Goal: Book appointment/travel/reservation

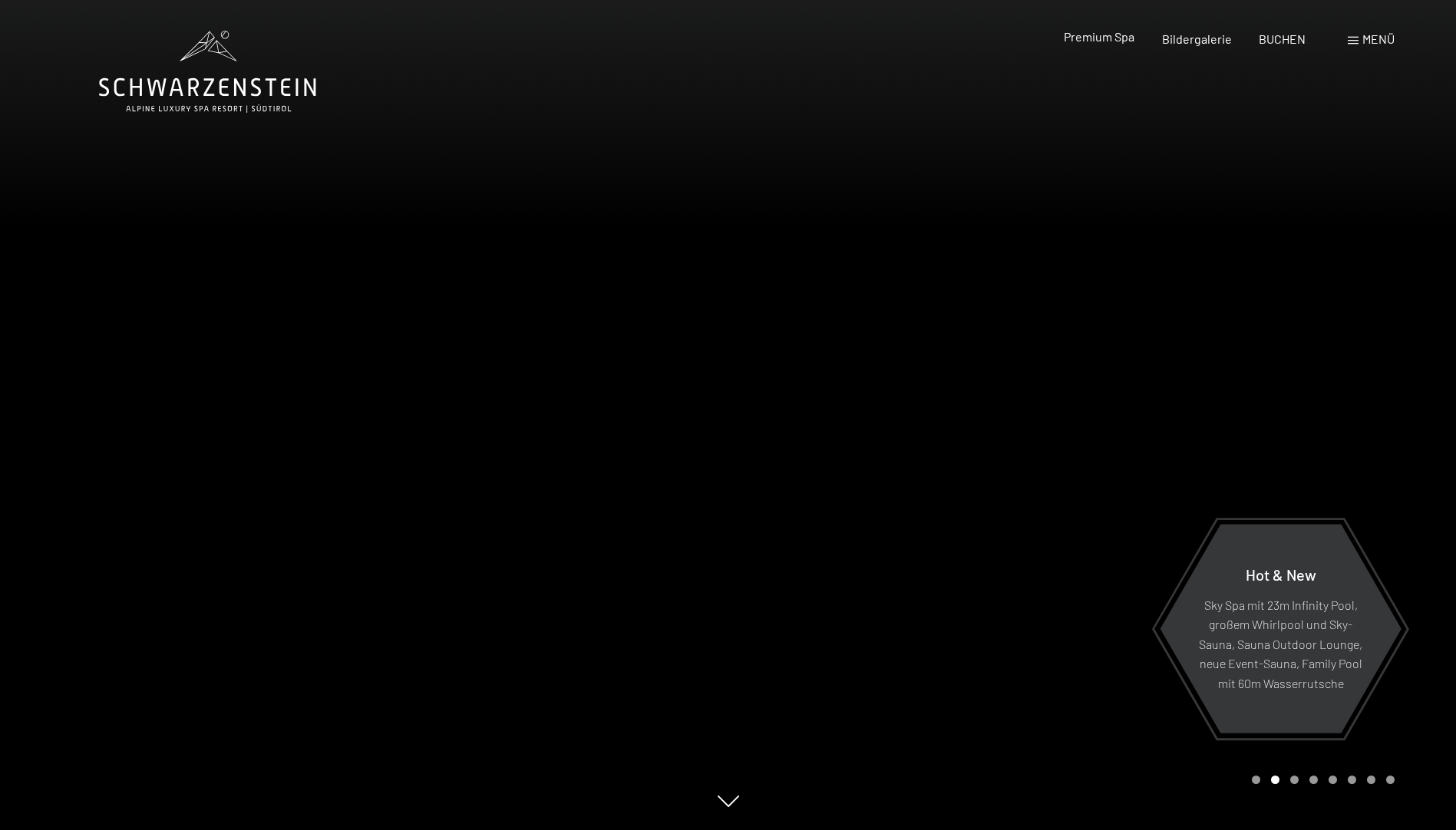
click at [1129, 32] on span "Premium Spa" at bounding box center [1099, 36] width 71 height 14
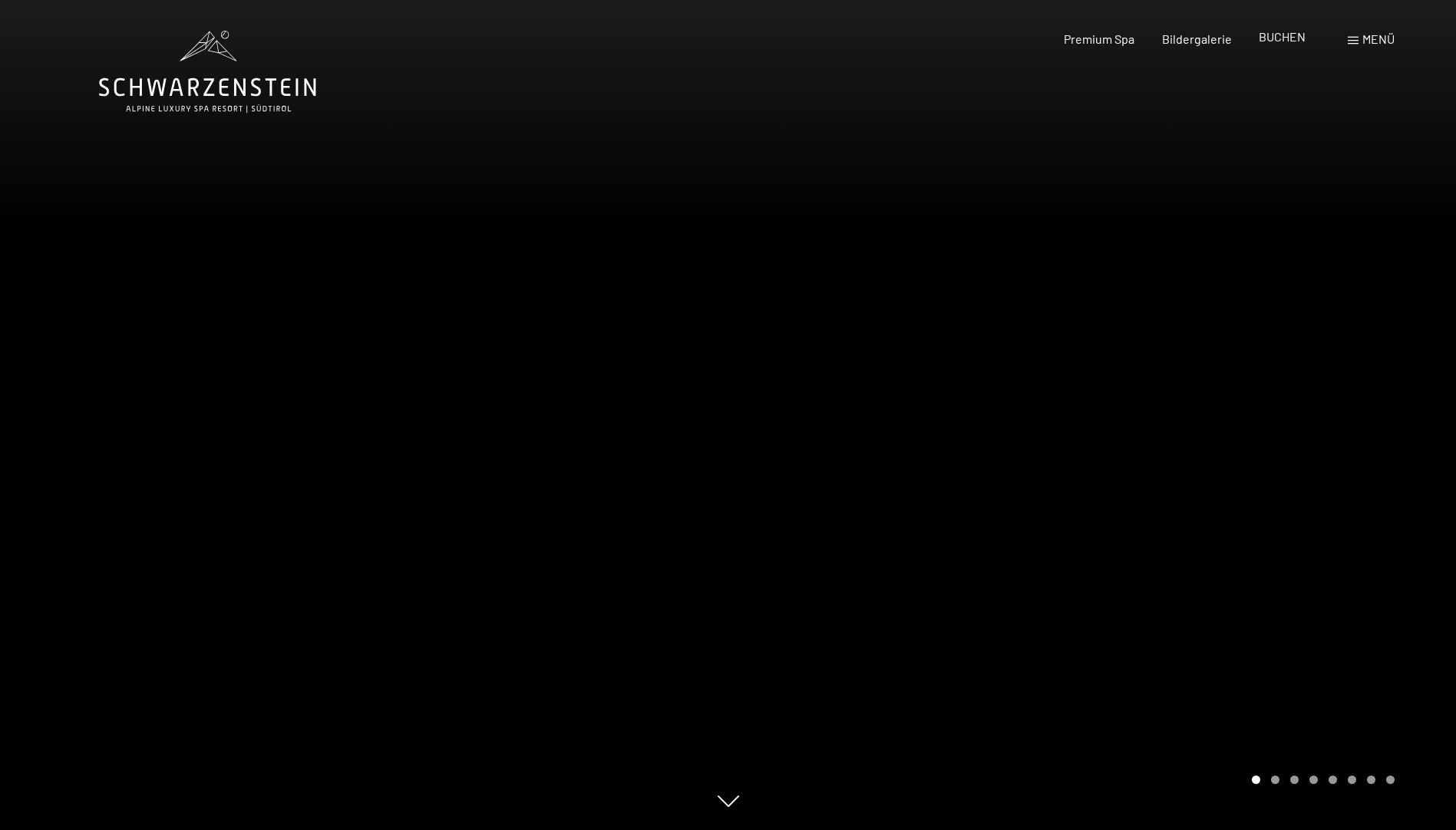
click at [1288, 31] on span "BUCHEN" at bounding box center [1281, 36] width 46 height 14
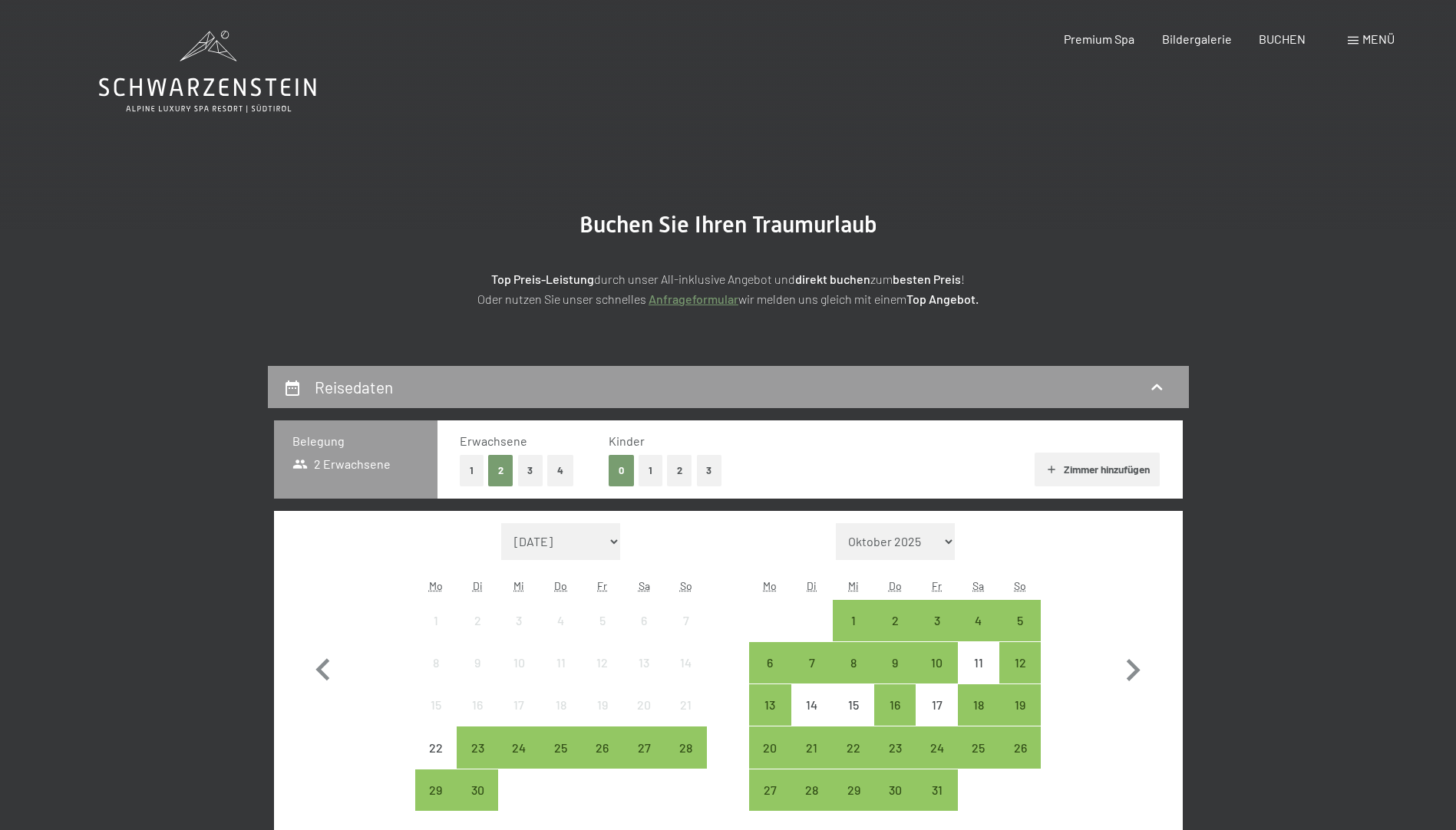
click at [1355, 37] on span at bounding box center [1353, 40] width 11 height 8
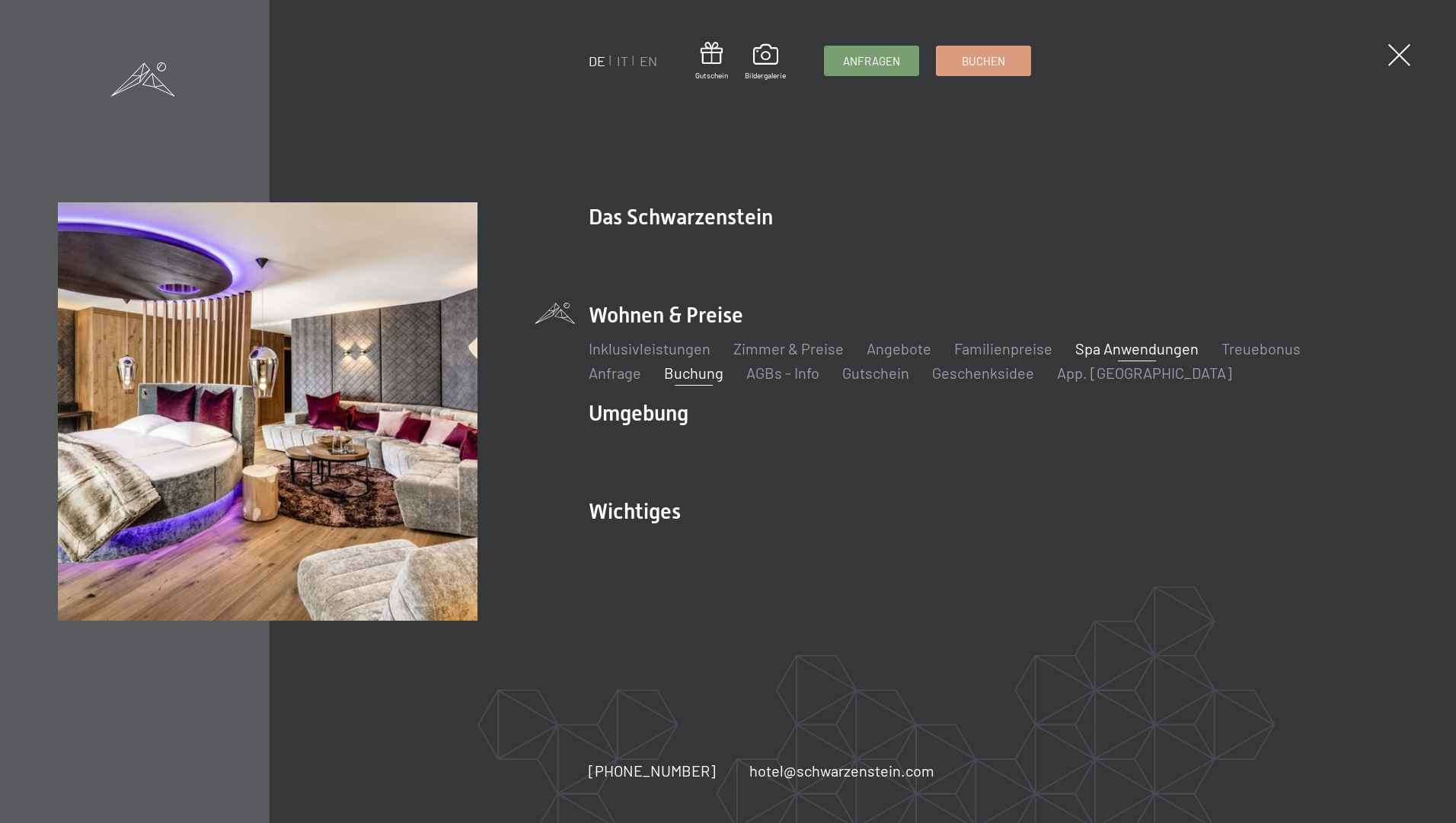
click at [1124, 344] on link "Spa Anwendungen" at bounding box center [1136, 349] width 123 height 18
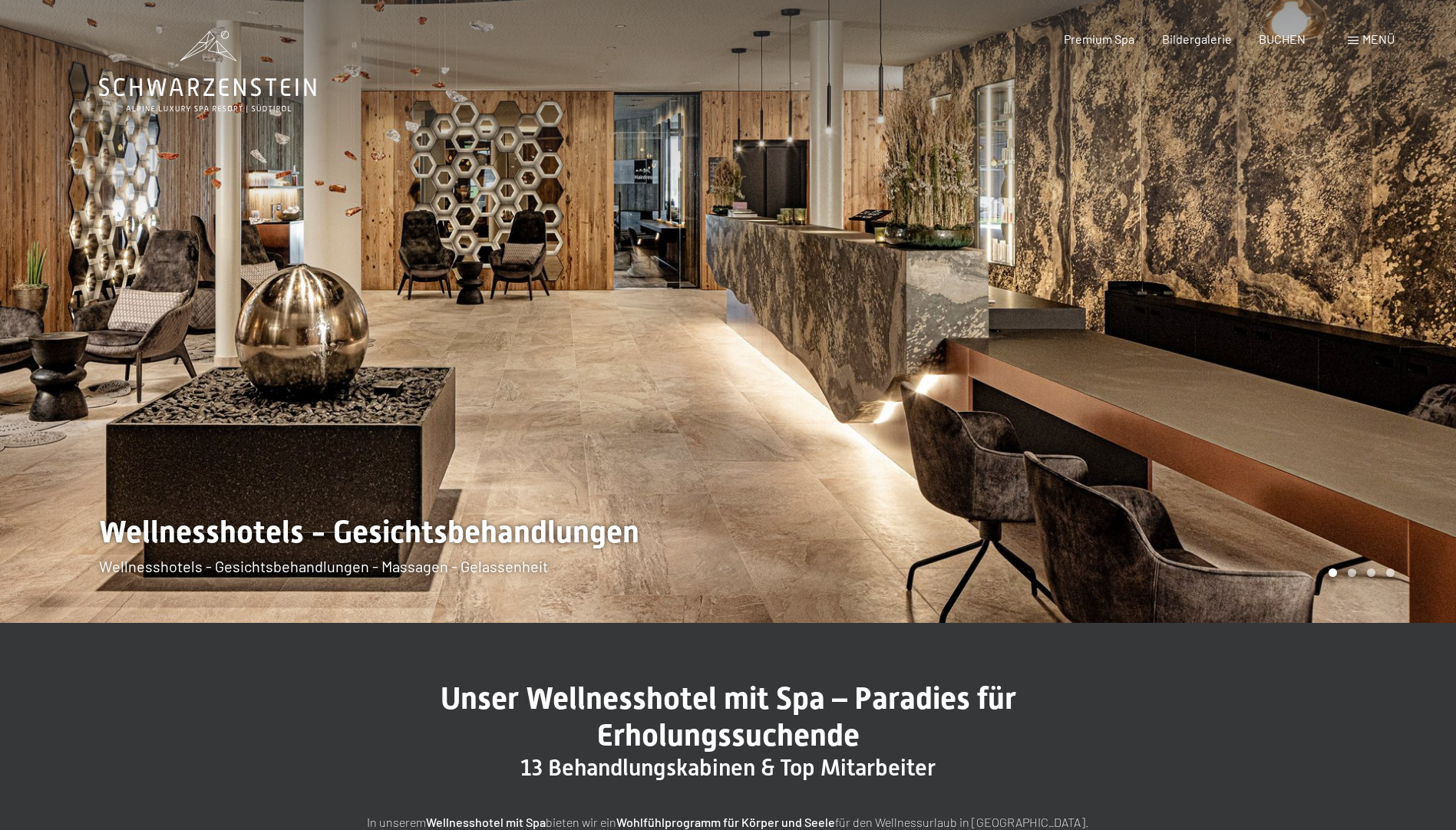
click at [423, 569] on div at bounding box center [364, 311] width 728 height 623
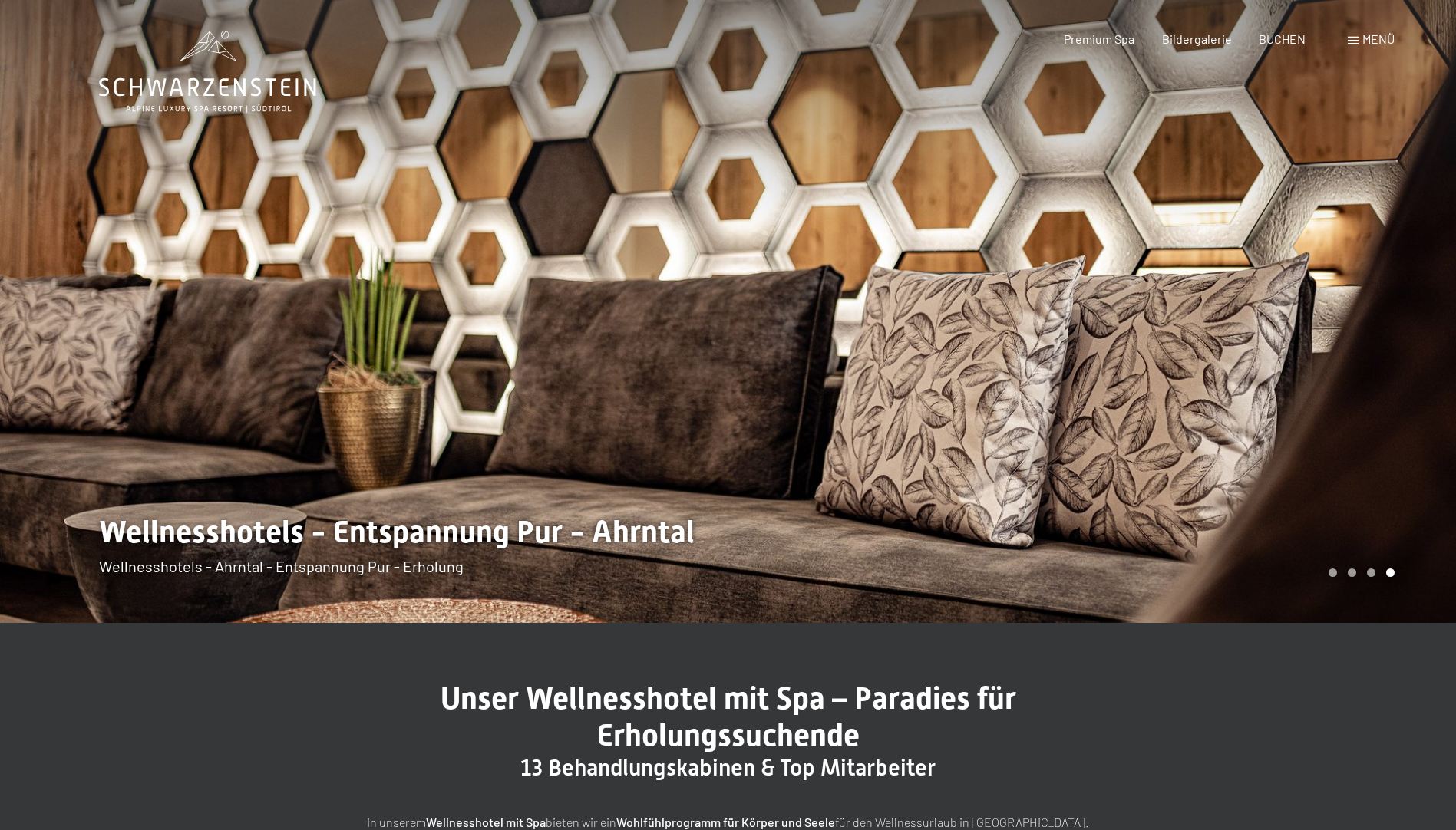
click at [437, 560] on div at bounding box center [364, 311] width 728 height 623
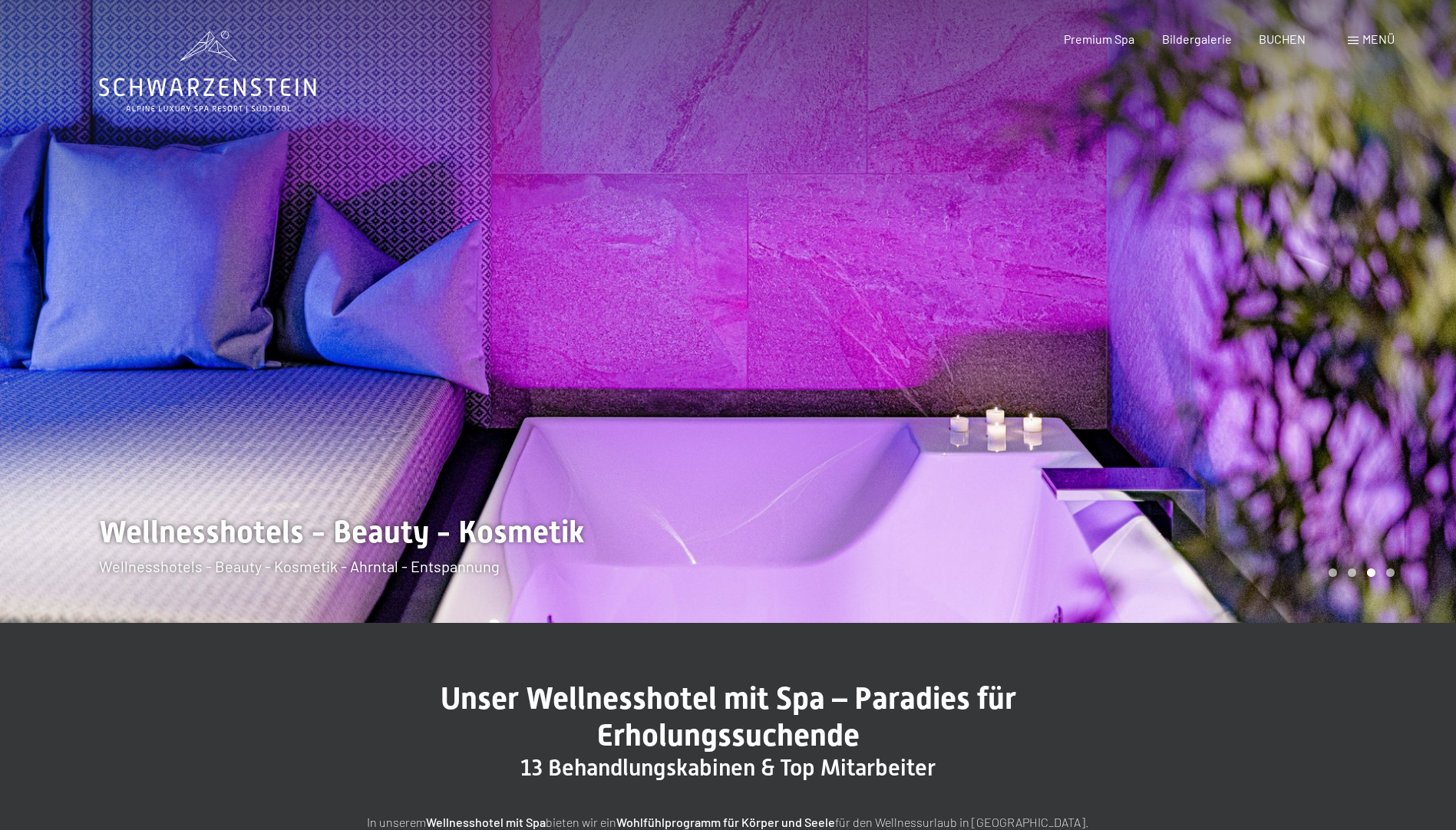
click at [438, 560] on div at bounding box center [364, 311] width 728 height 623
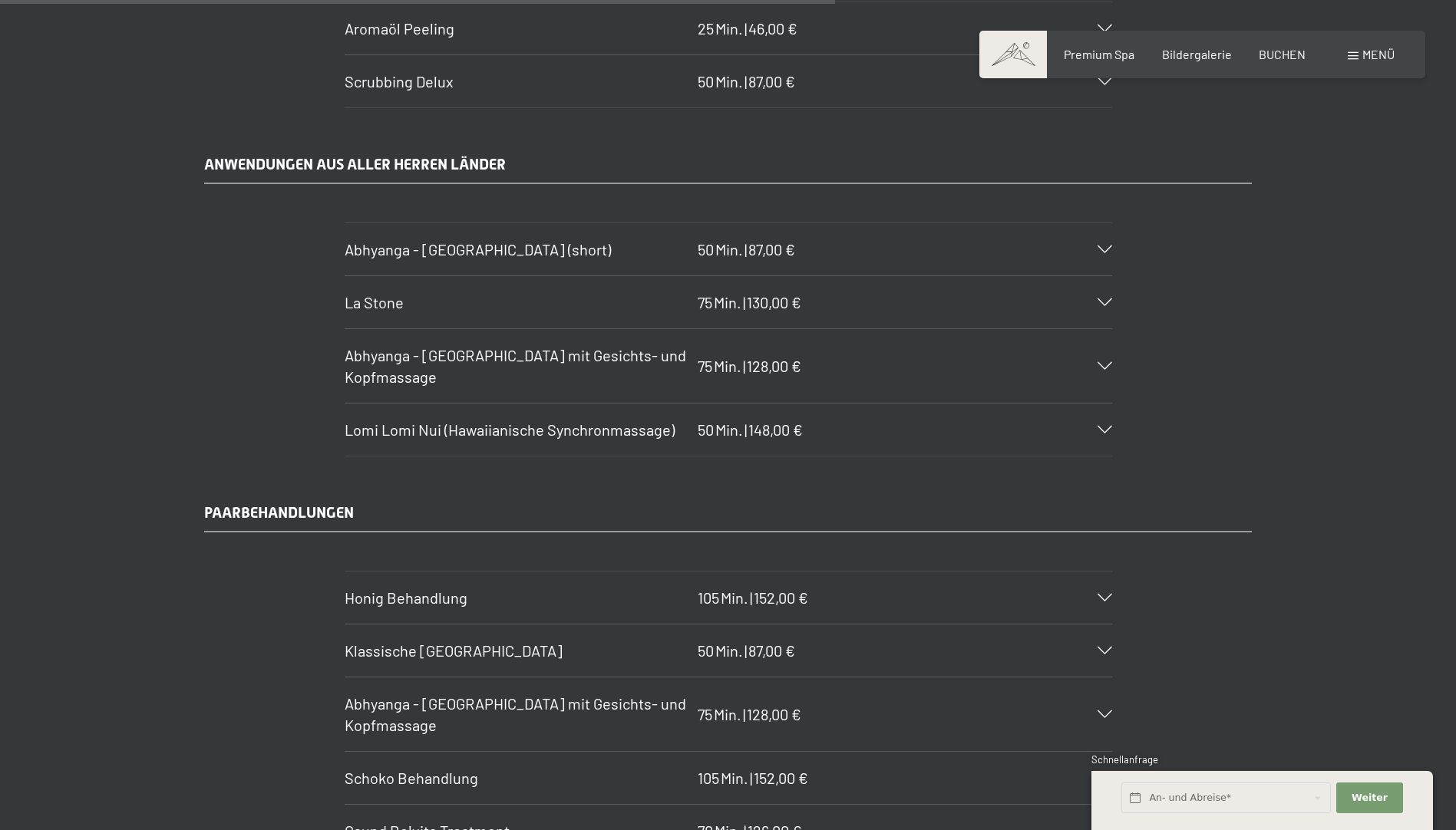
scroll to position [6983, 0]
click at [1097, 254] on icon at bounding box center [1104, 250] width 14 height 8
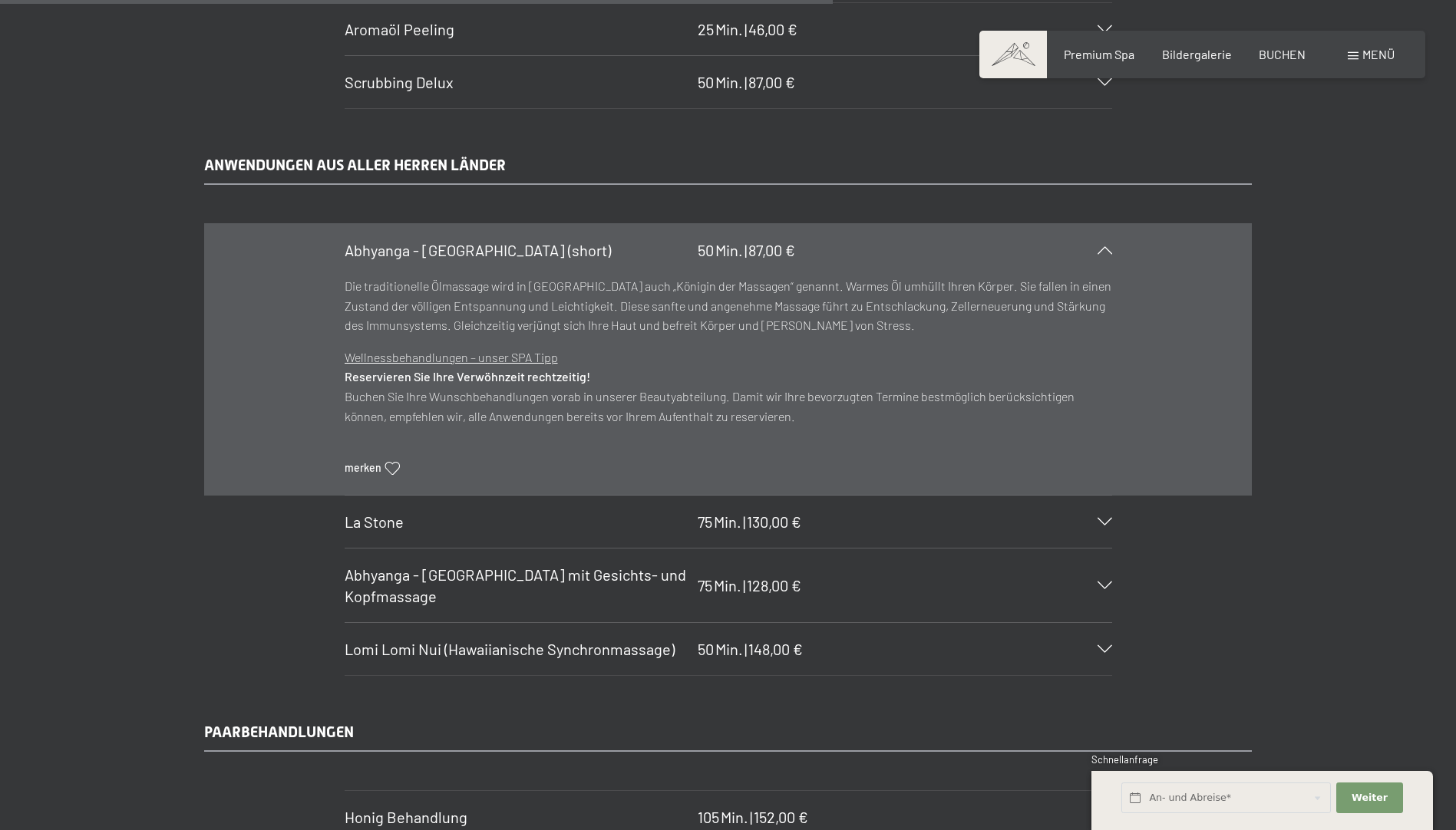
click at [386, 520] on span "La Stone" at bounding box center [375, 522] width 59 height 19
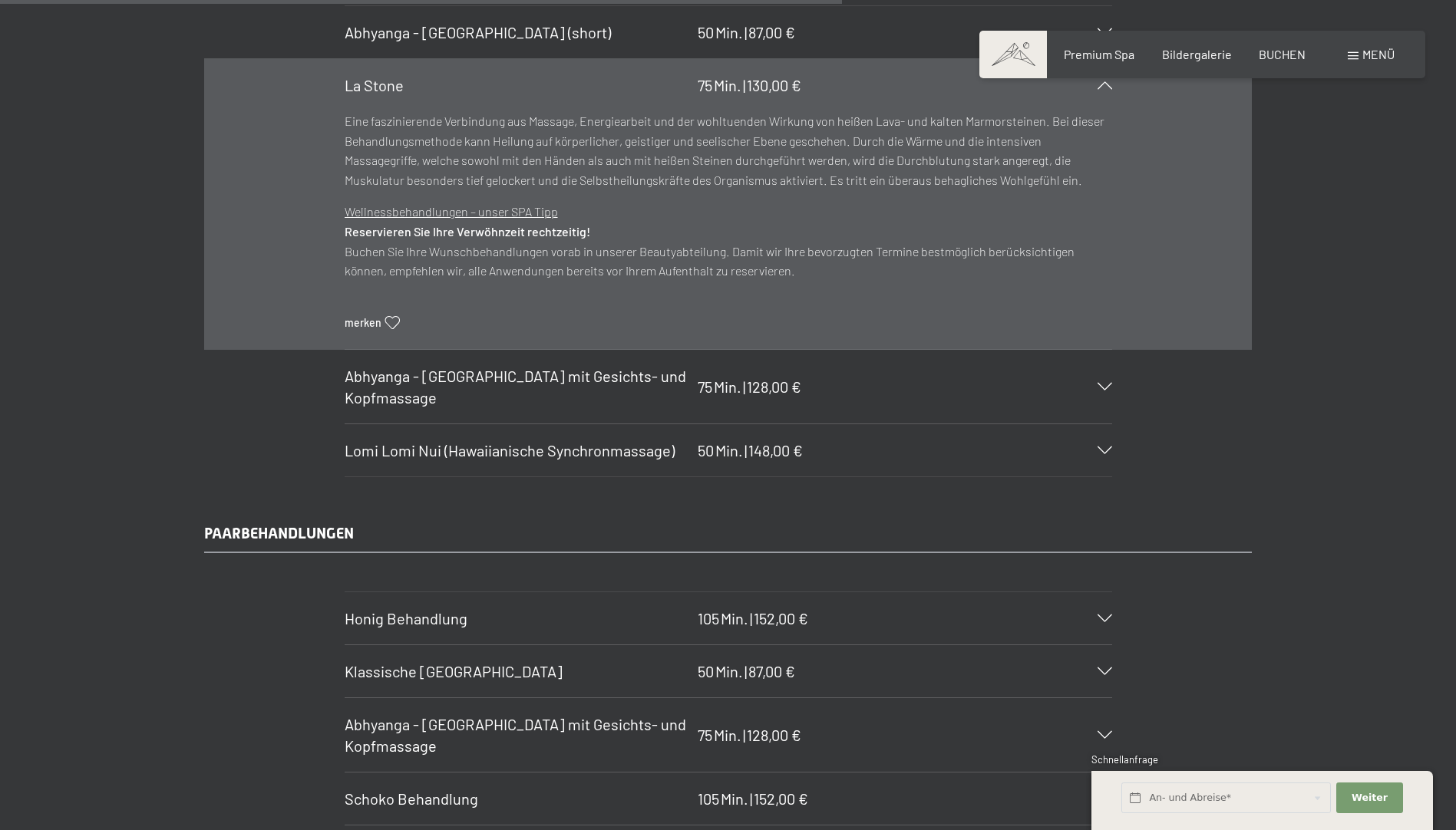
scroll to position [7290, 0]
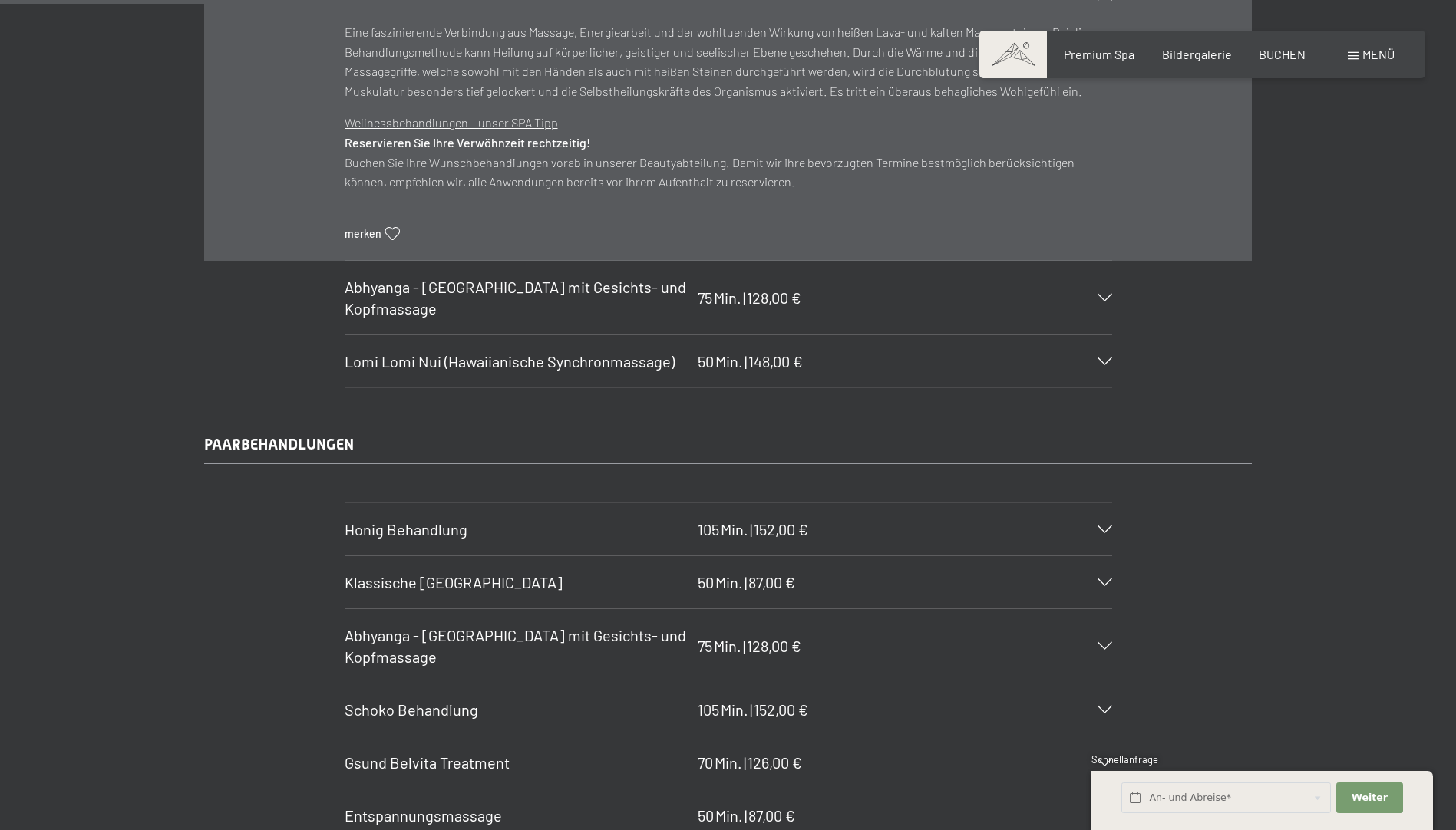
click at [374, 353] on span "Lomi Lomi Nui (Hawaiianische Synchronmassage)" at bounding box center [510, 362] width 330 height 19
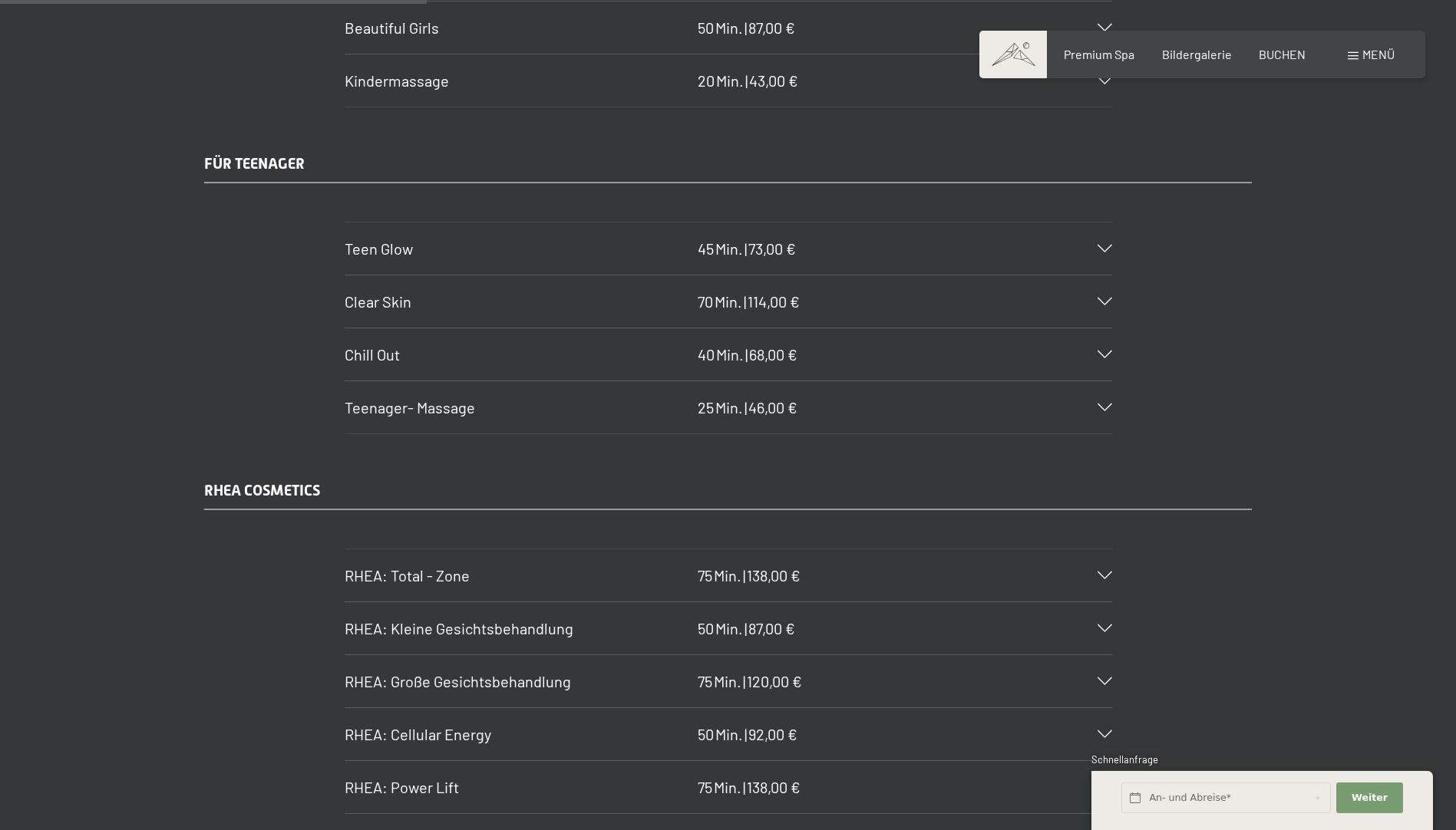
scroll to position [3377, 0]
